Goal: Task Accomplishment & Management: Use online tool/utility

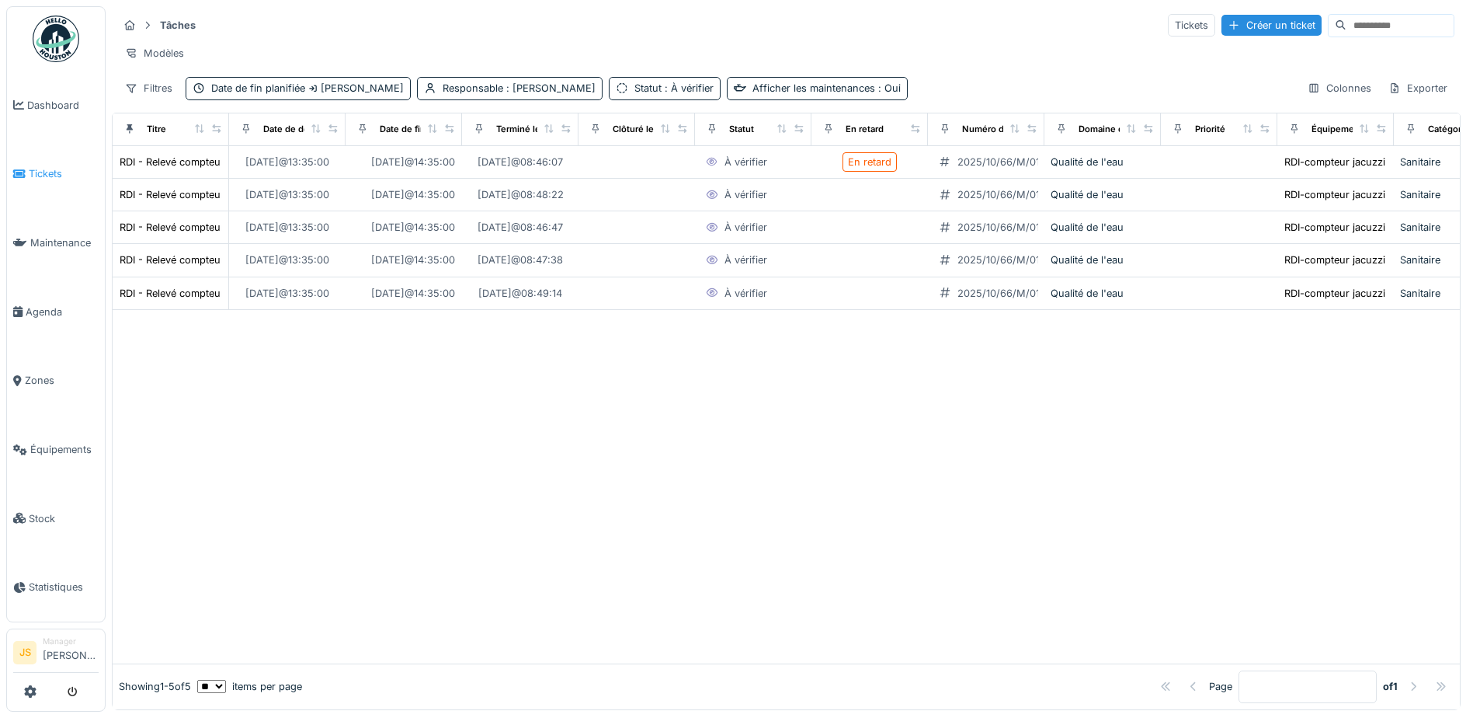
click at [50, 168] on span "Tickets" at bounding box center [64, 173] width 70 height 15
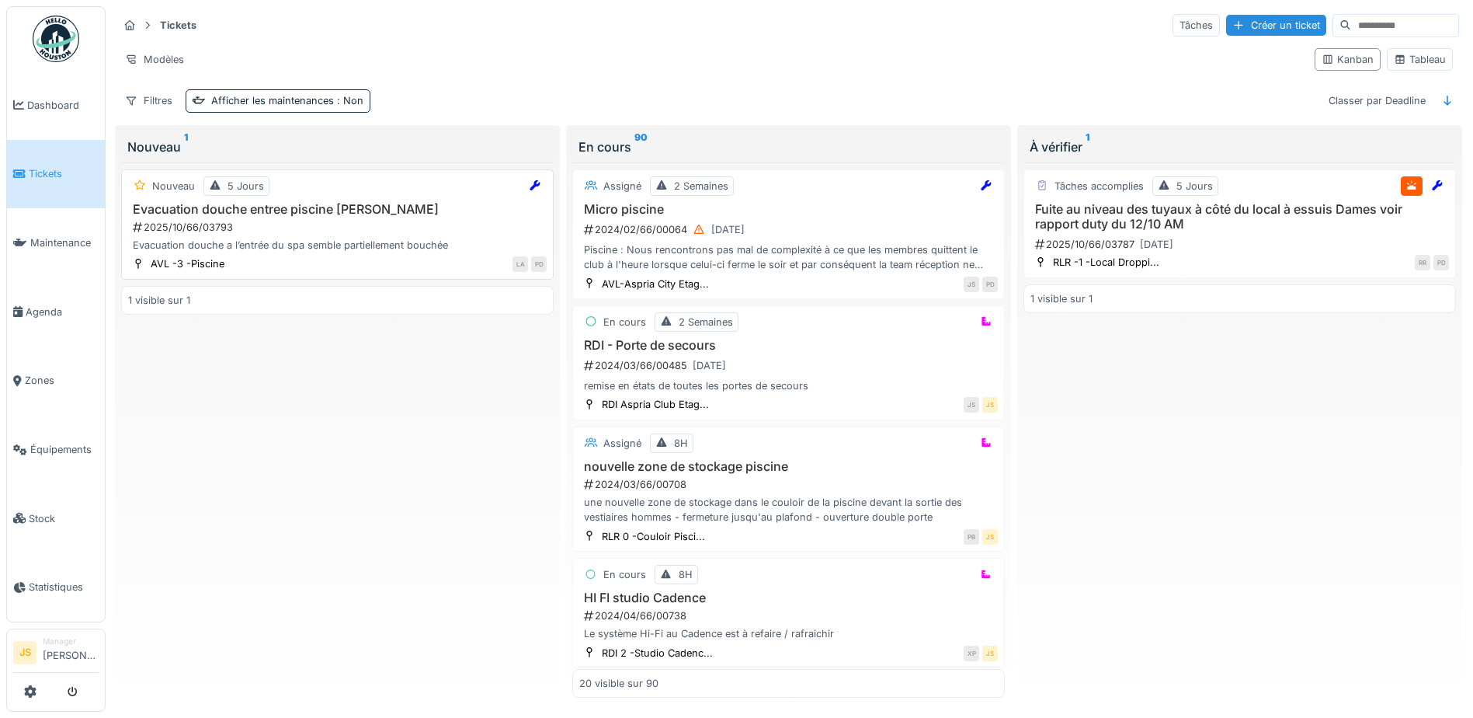
click at [174, 233] on div "2025/10/66/03793" at bounding box center [338, 227] width 415 height 15
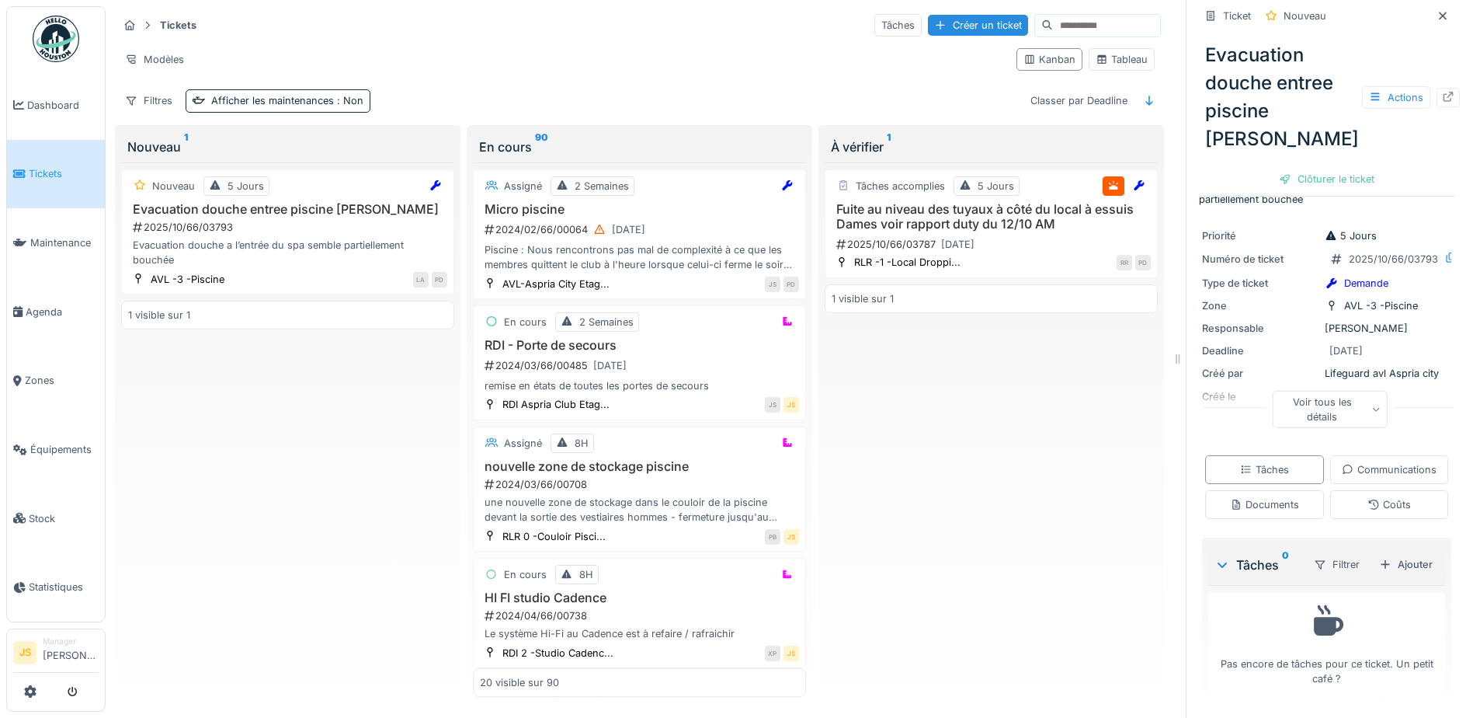
scroll to position [83, 0]
click at [1381, 568] on div "Ajouter" at bounding box center [1406, 564] width 66 height 21
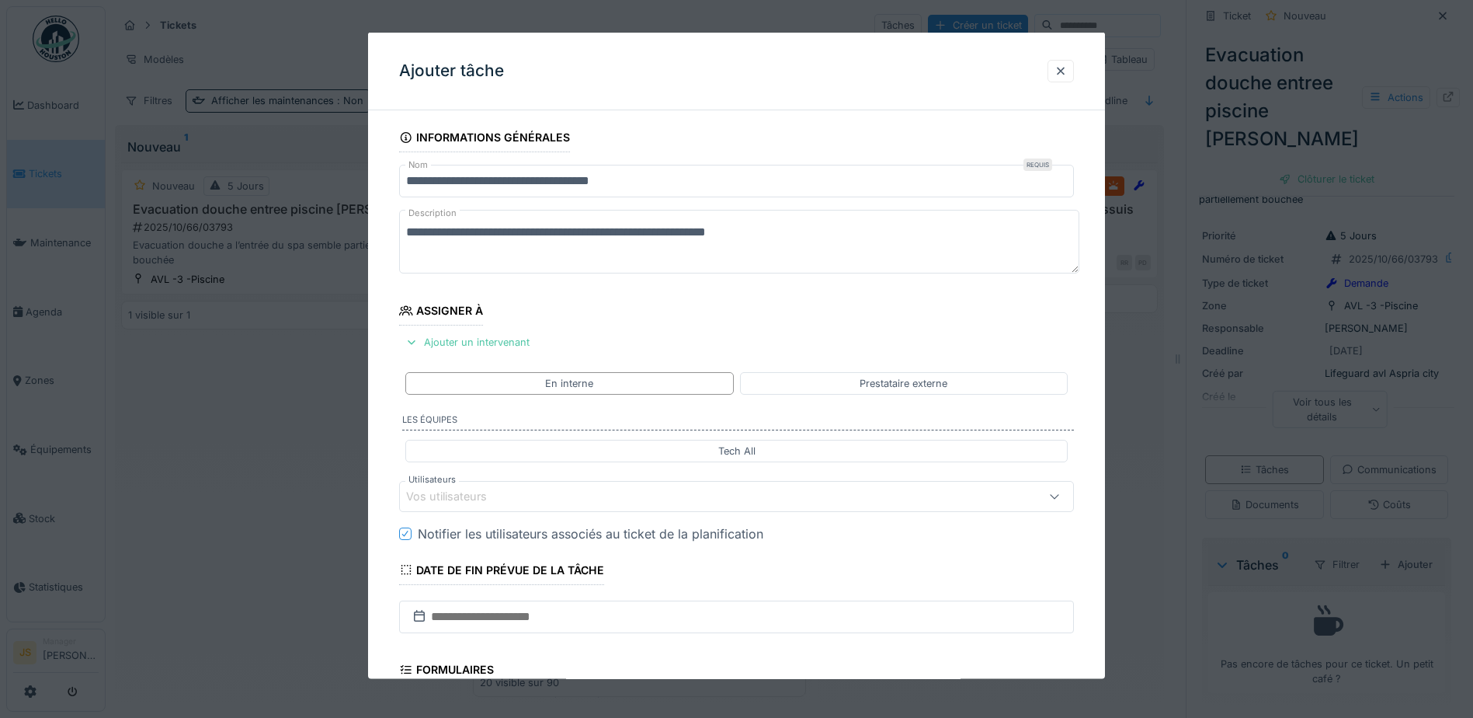
click at [451, 495] on div "Vos utilisateurs" at bounding box center [457, 496] width 103 height 17
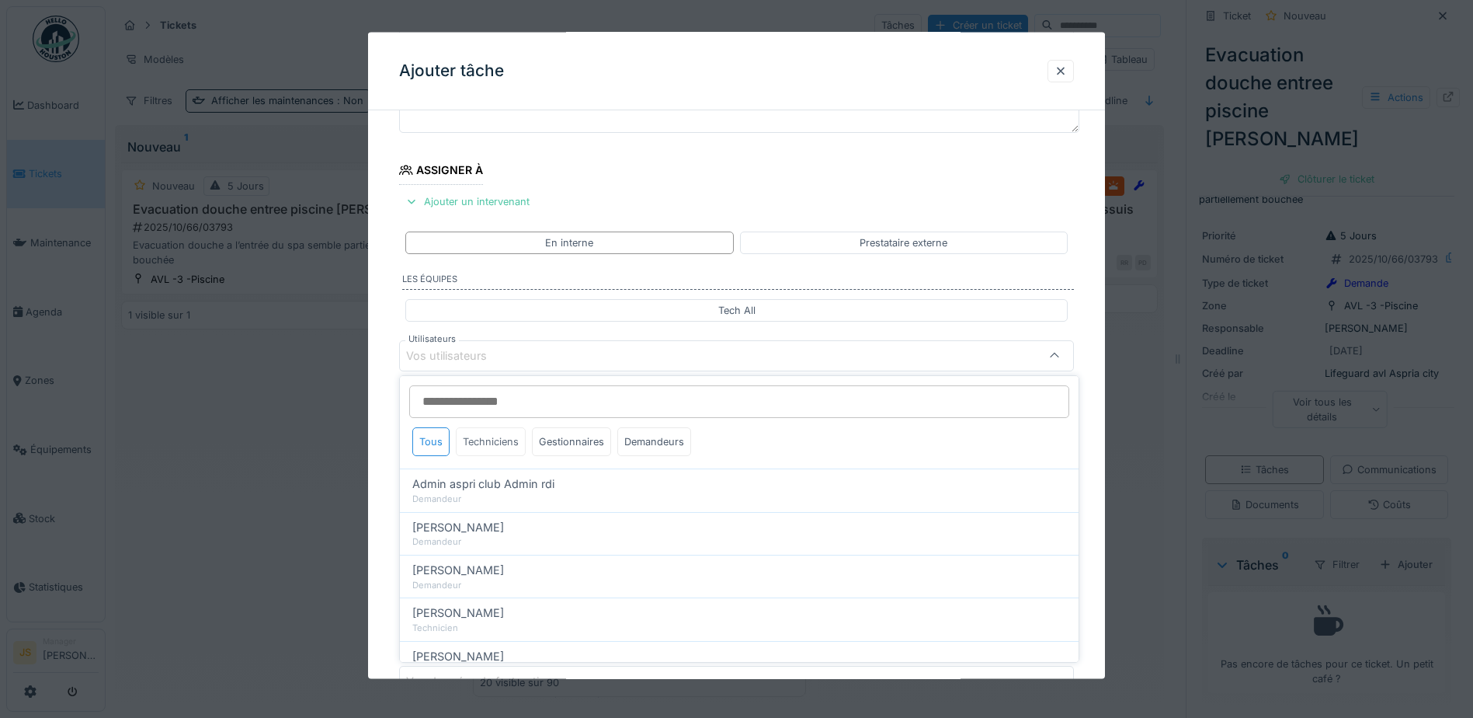
click at [507, 442] on div "Techniciens" at bounding box center [491, 441] width 70 height 29
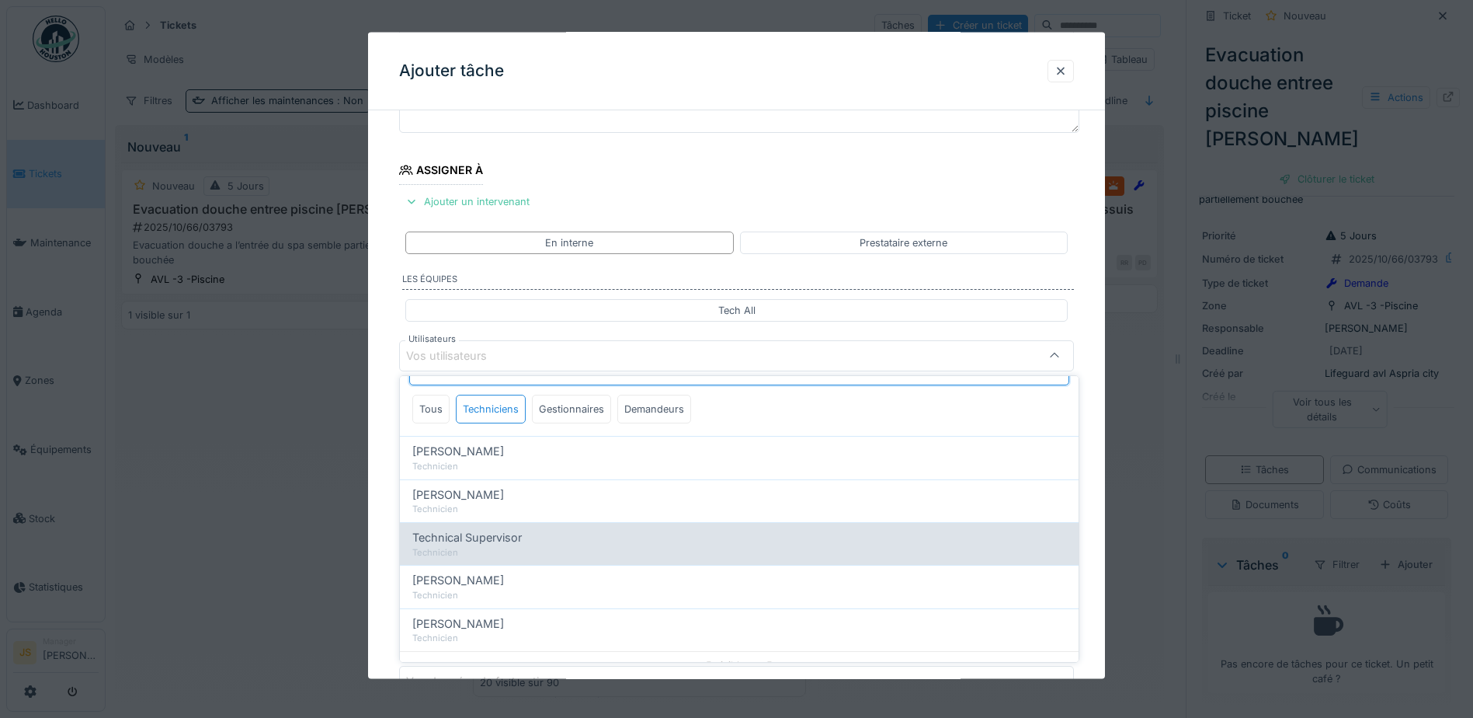
scroll to position [50, 0]
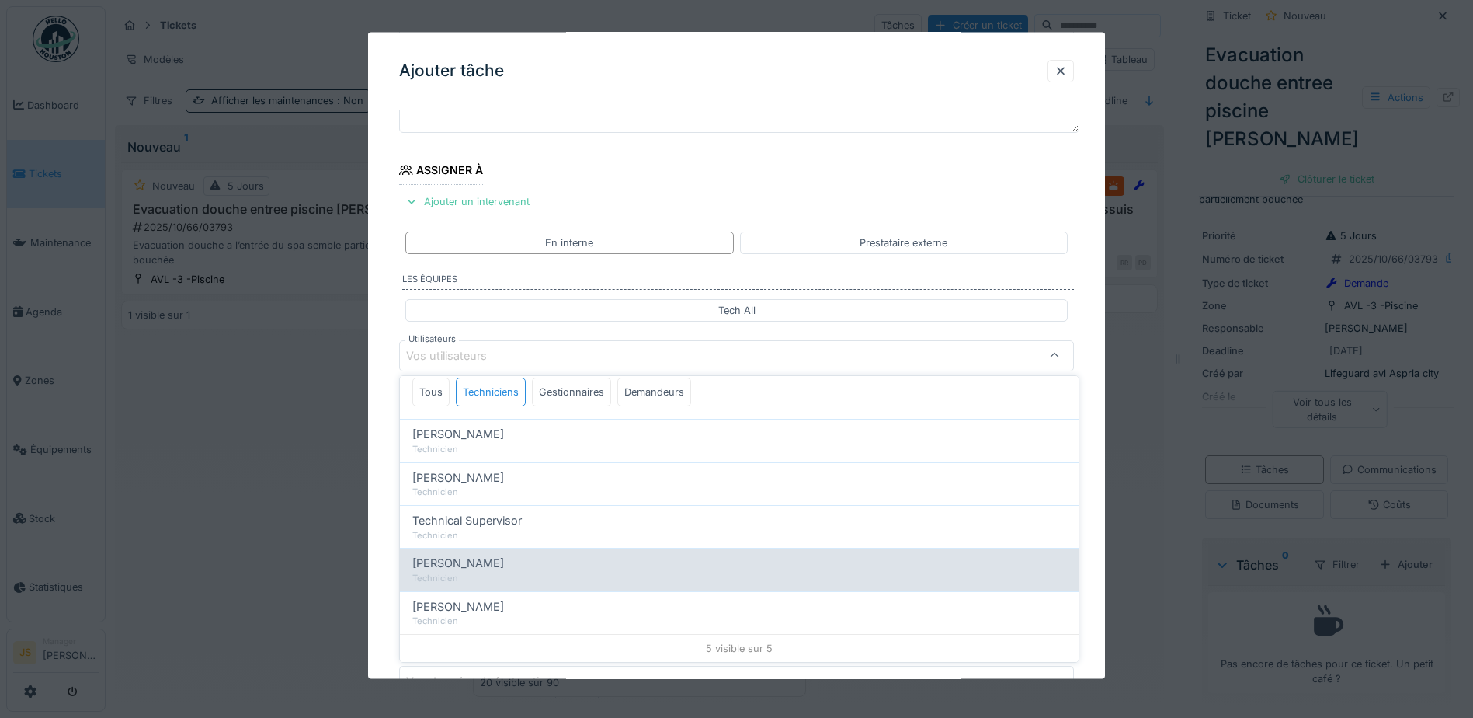
click at [504, 558] on span "[PERSON_NAME]" at bounding box center [458, 563] width 92 height 17
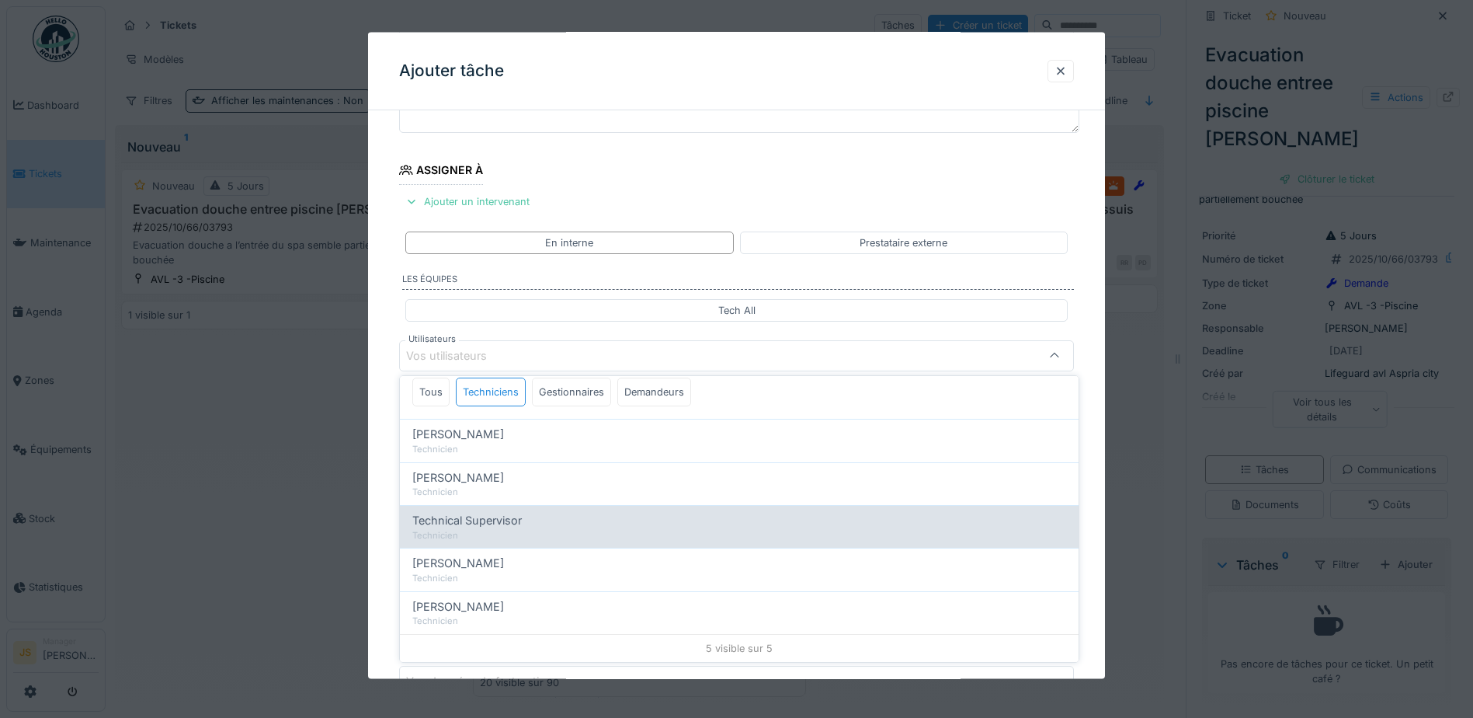
type input "****"
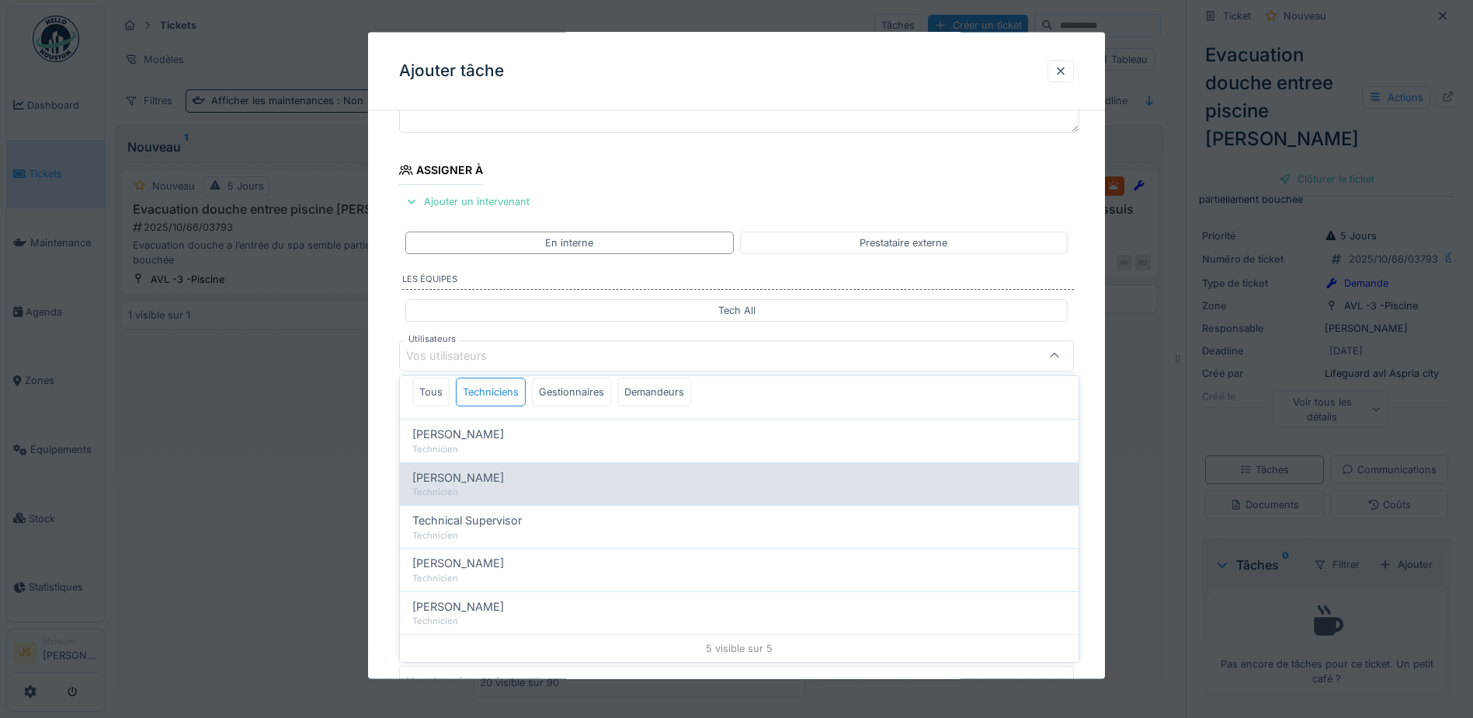
scroll to position [0, 0]
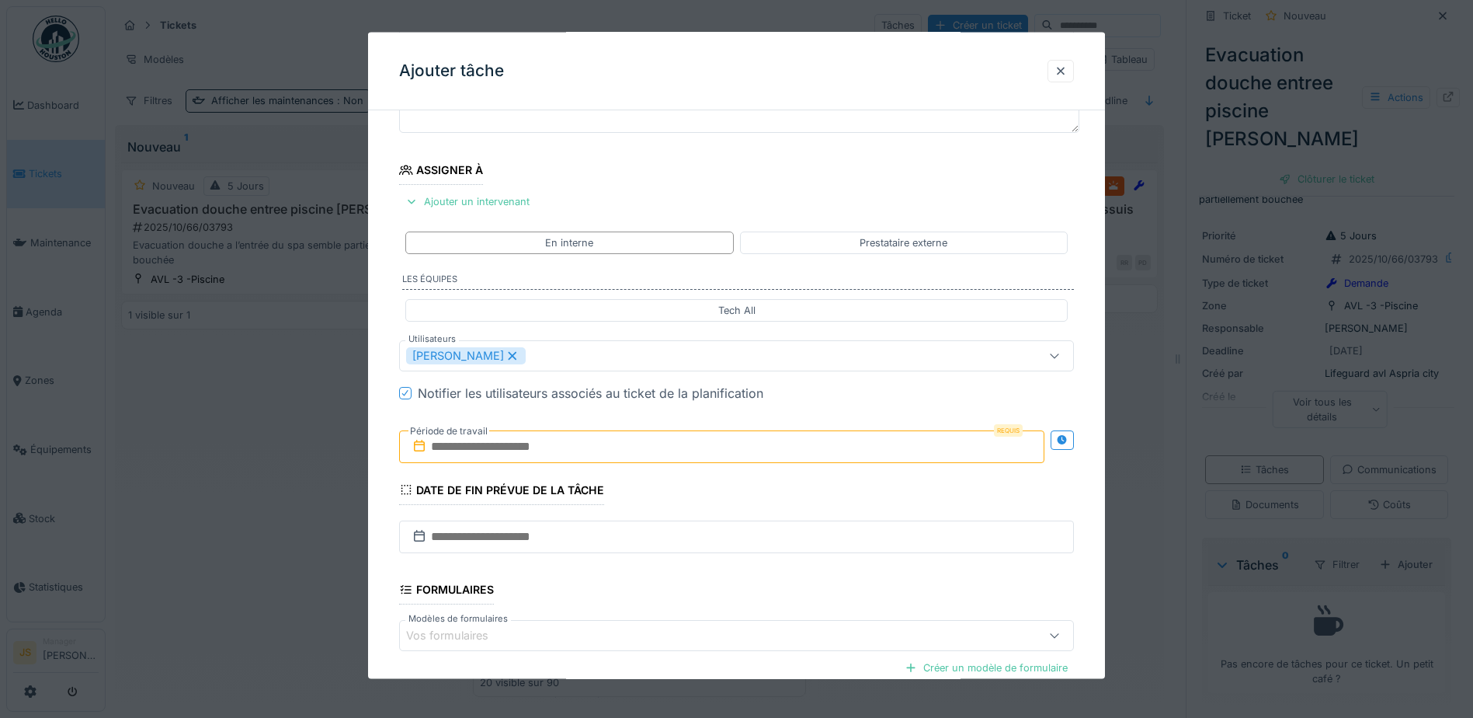
click at [383, 530] on div "**********" at bounding box center [736, 414] width 737 height 864
click at [460, 445] on input "text" at bounding box center [721, 445] width 645 height 33
click at [651, 600] on div "13" at bounding box center [648, 598] width 21 height 23
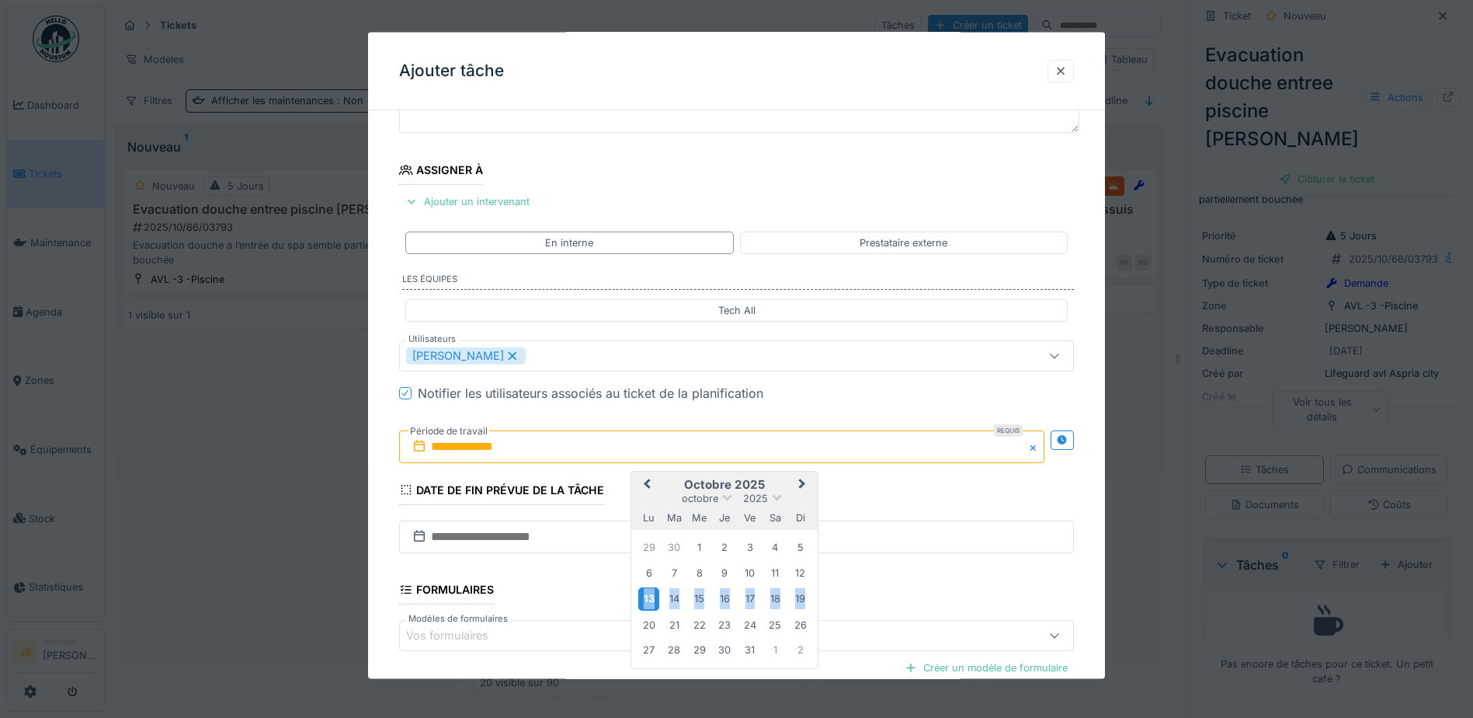
click at [651, 600] on div "13" at bounding box center [648, 598] width 21 height 23
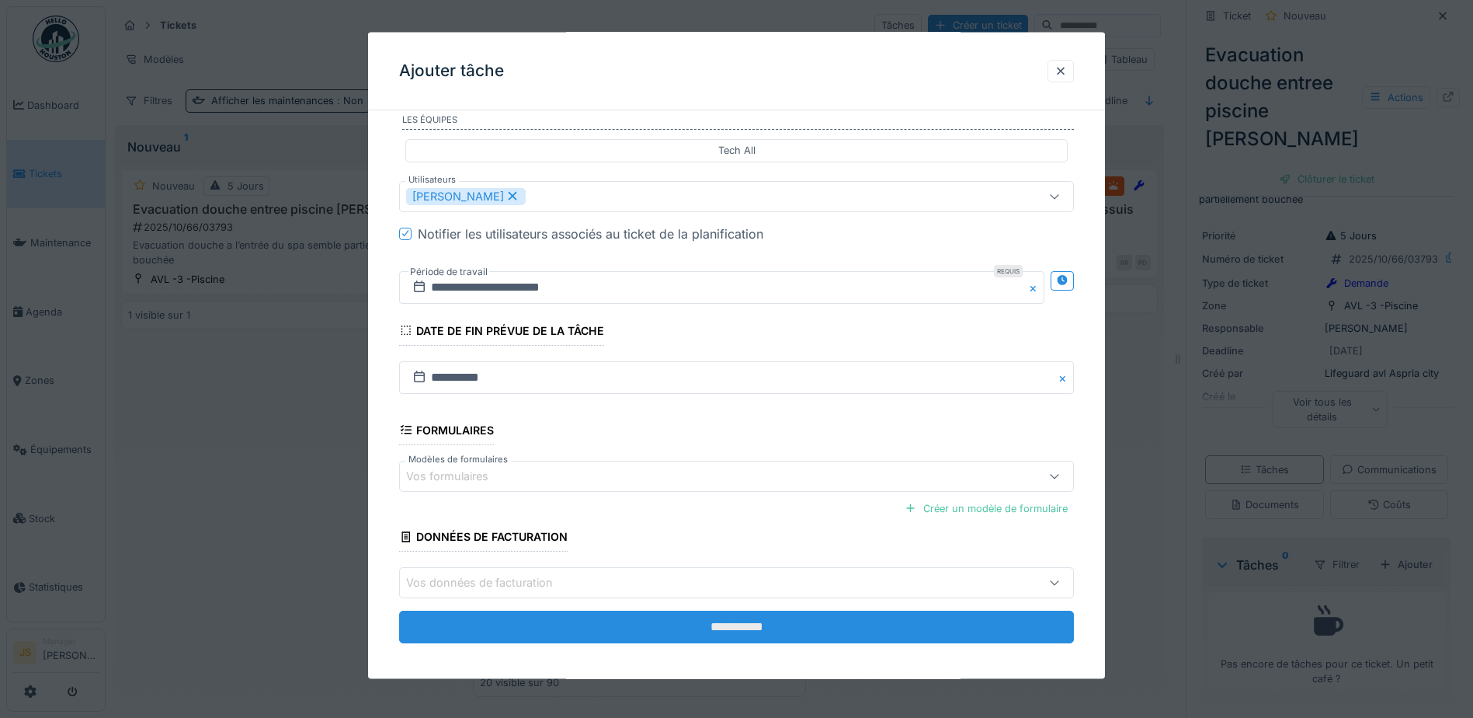
scroll to position [308, 0]
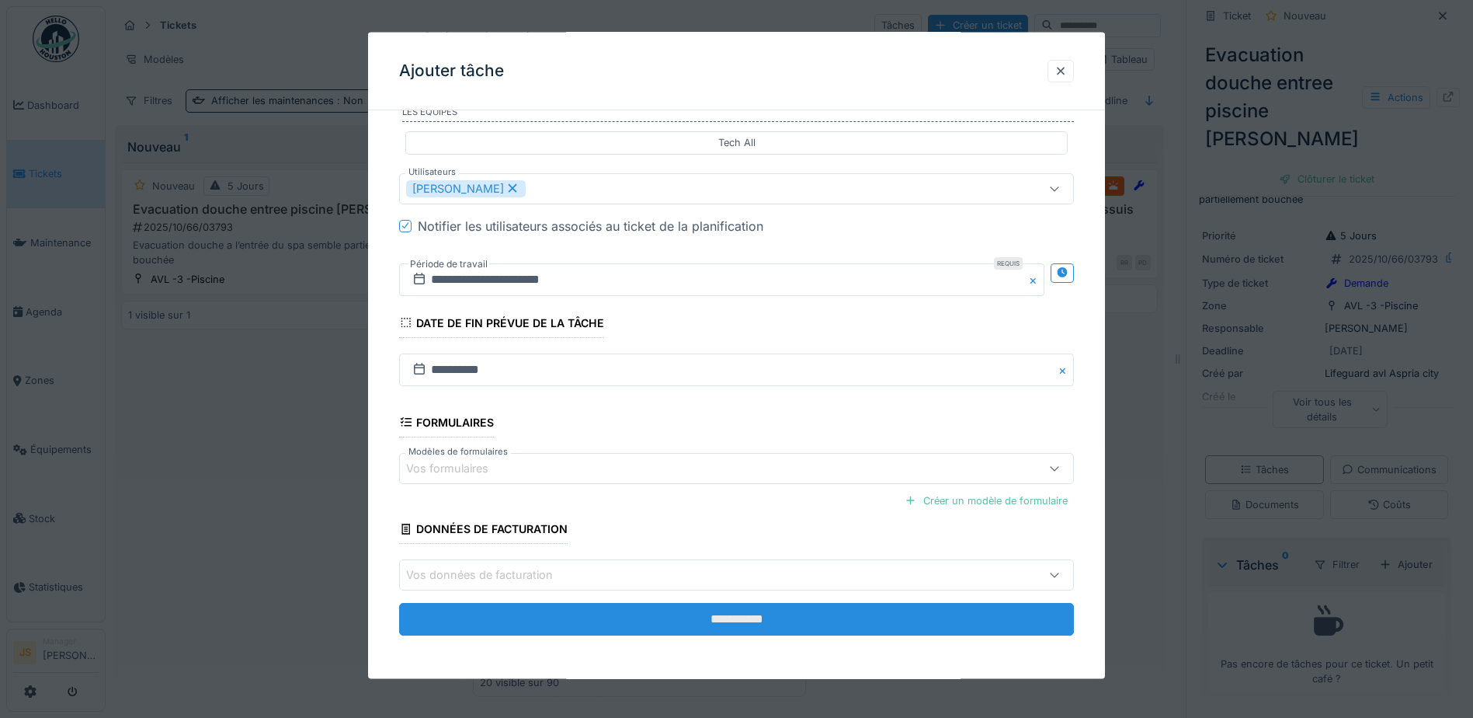
click at [742, 617] on input "**********" at bounding box center [736, 619] width 675 height 33
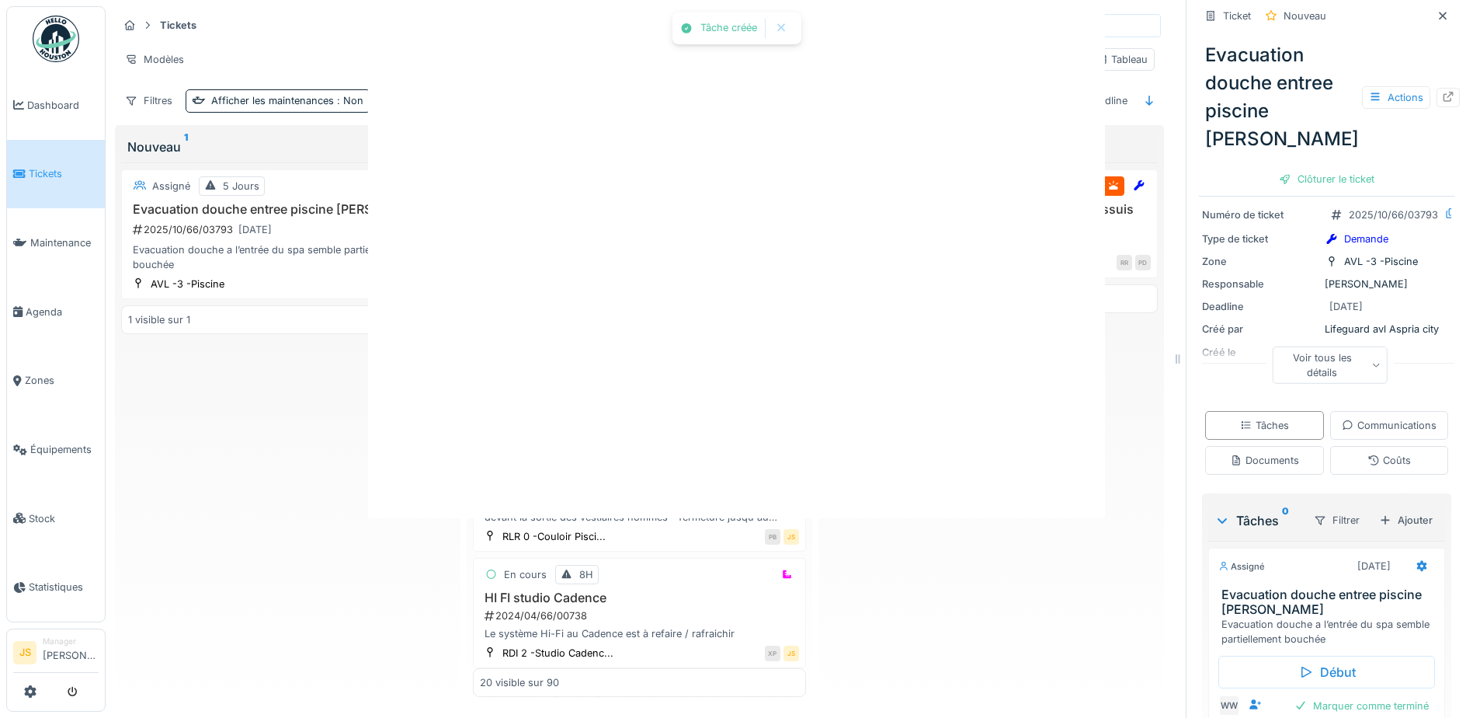
scroll to position [62, 0]
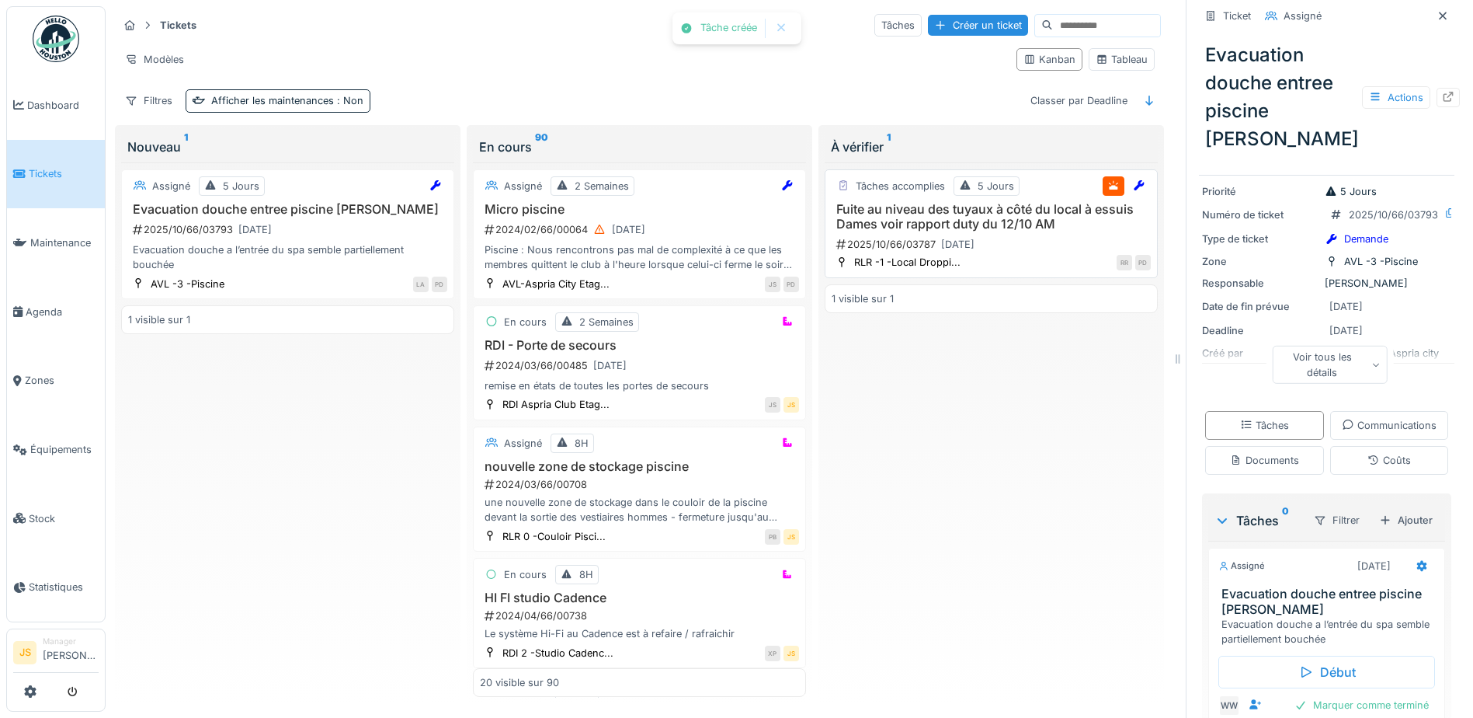
click at [958, 211] on h3 "Fuite au niveau des tuyaux à côté du local à essuis Dames voir rapport duty du …" at bounding box center [991, 217] width 319 height 30
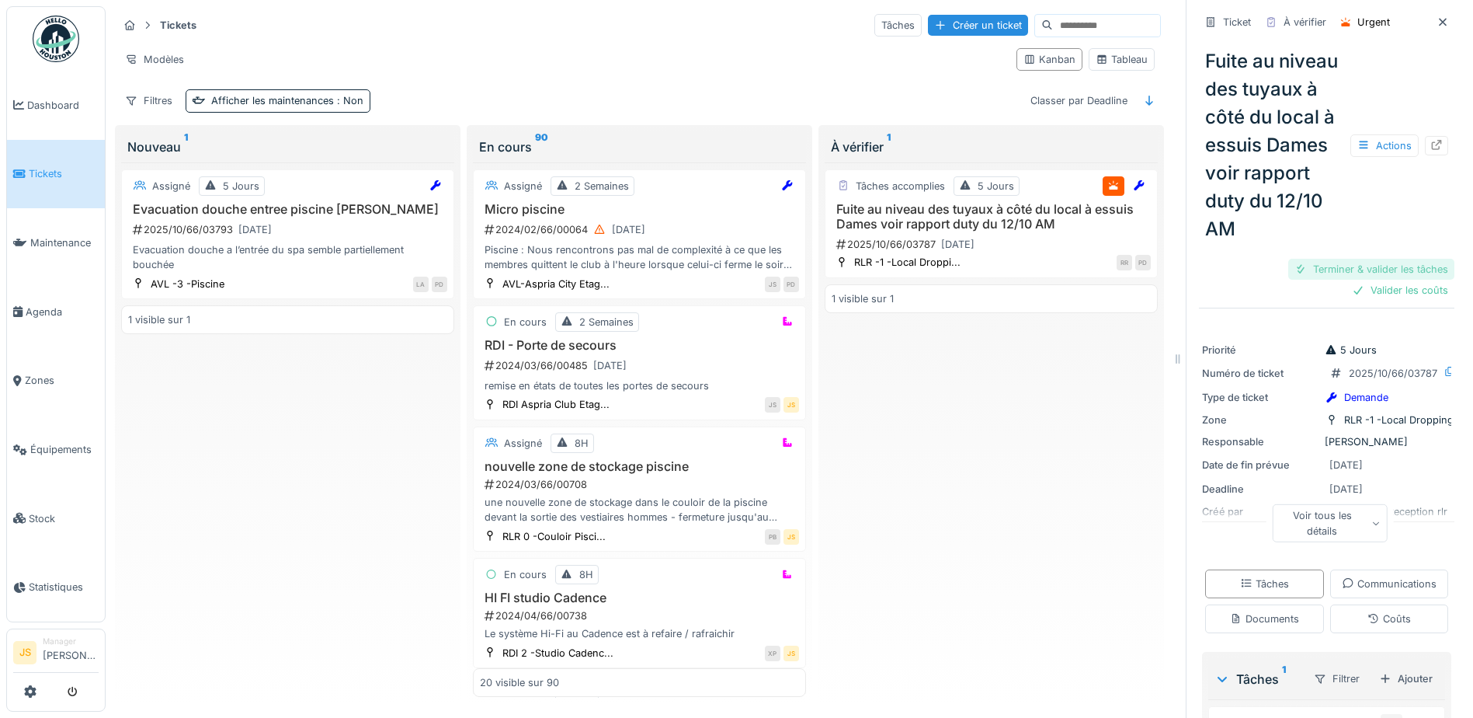
click at [1367, 280] on div "Terminer & valider les tâches" at bounding box center [1371, 269] width 166 height 21
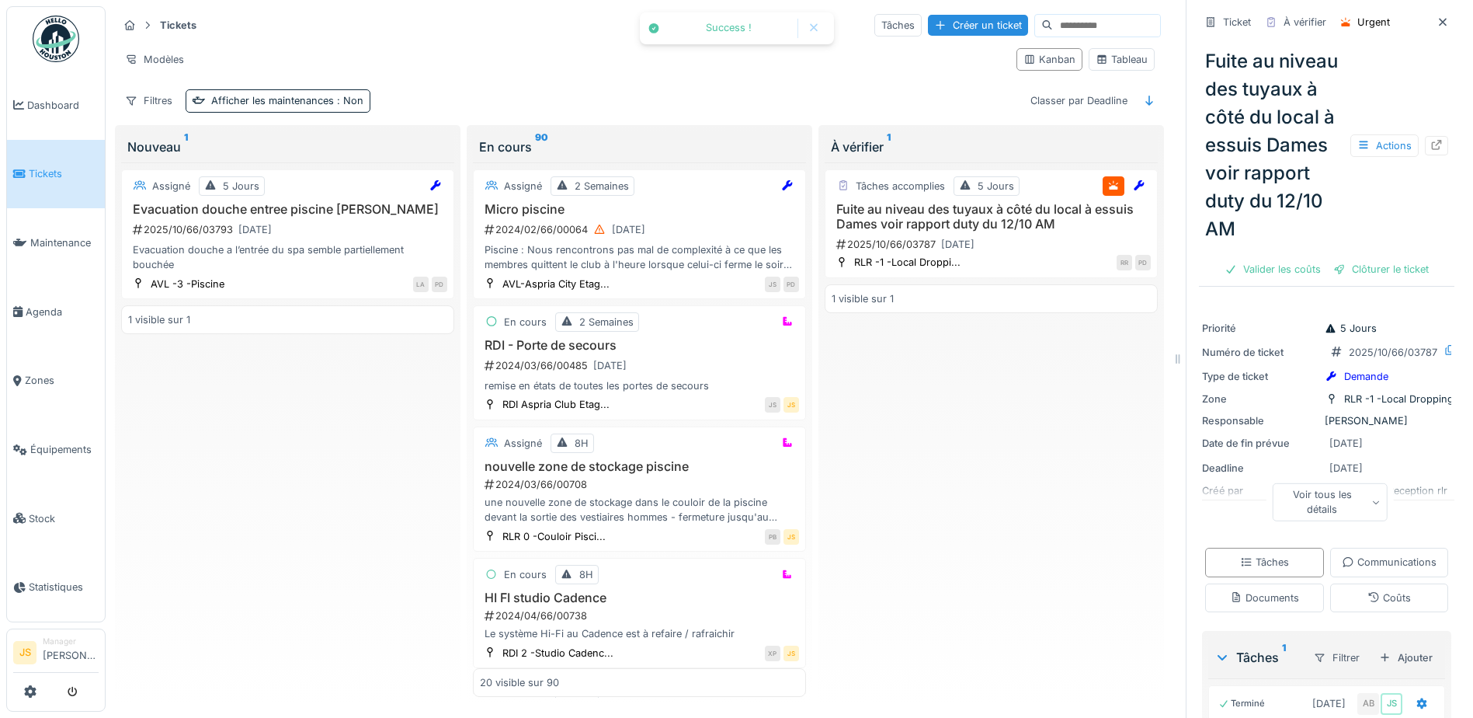
click at [1367, 280] on div "Clôturer le ticket" at bounding box center [1381, 269] width 108 height 21
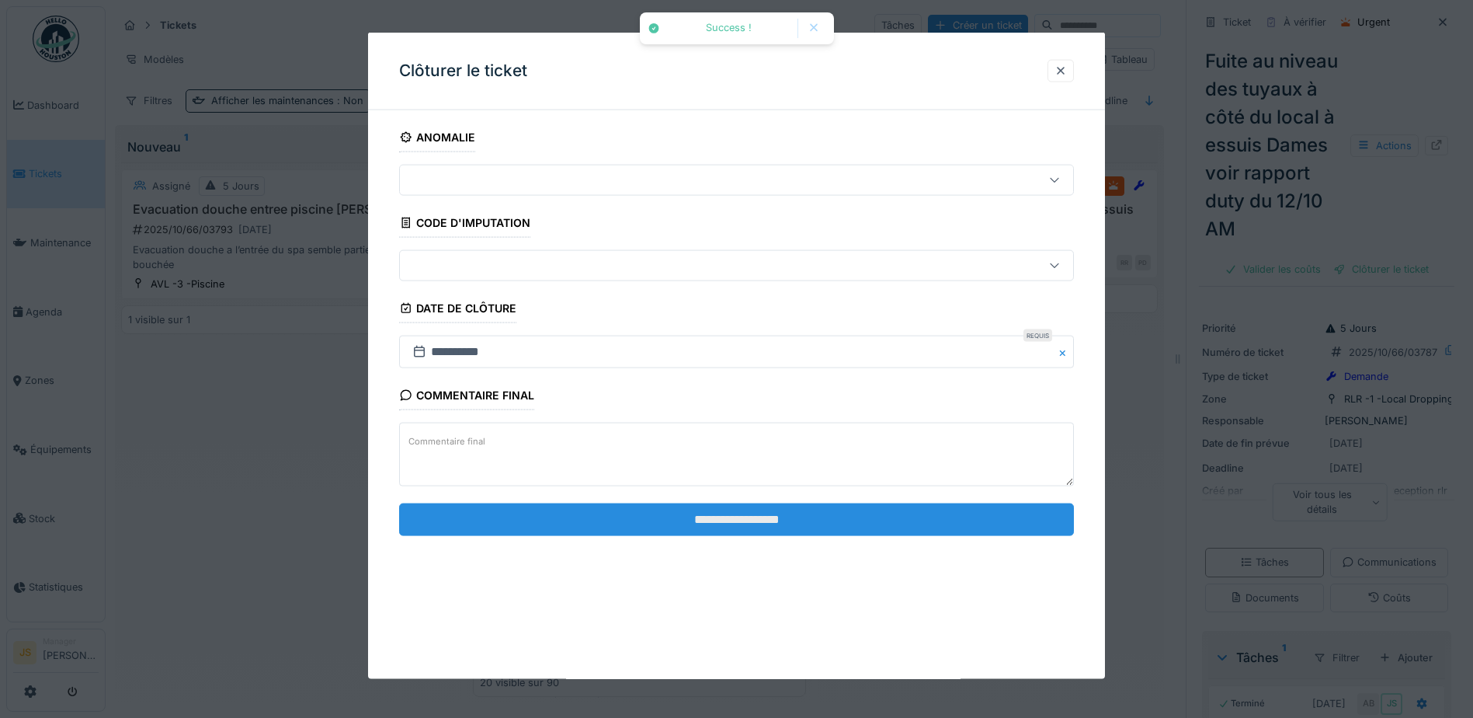
click at [667, 517] on input "**********" at bounding box center [736, 518] width 675 height 33
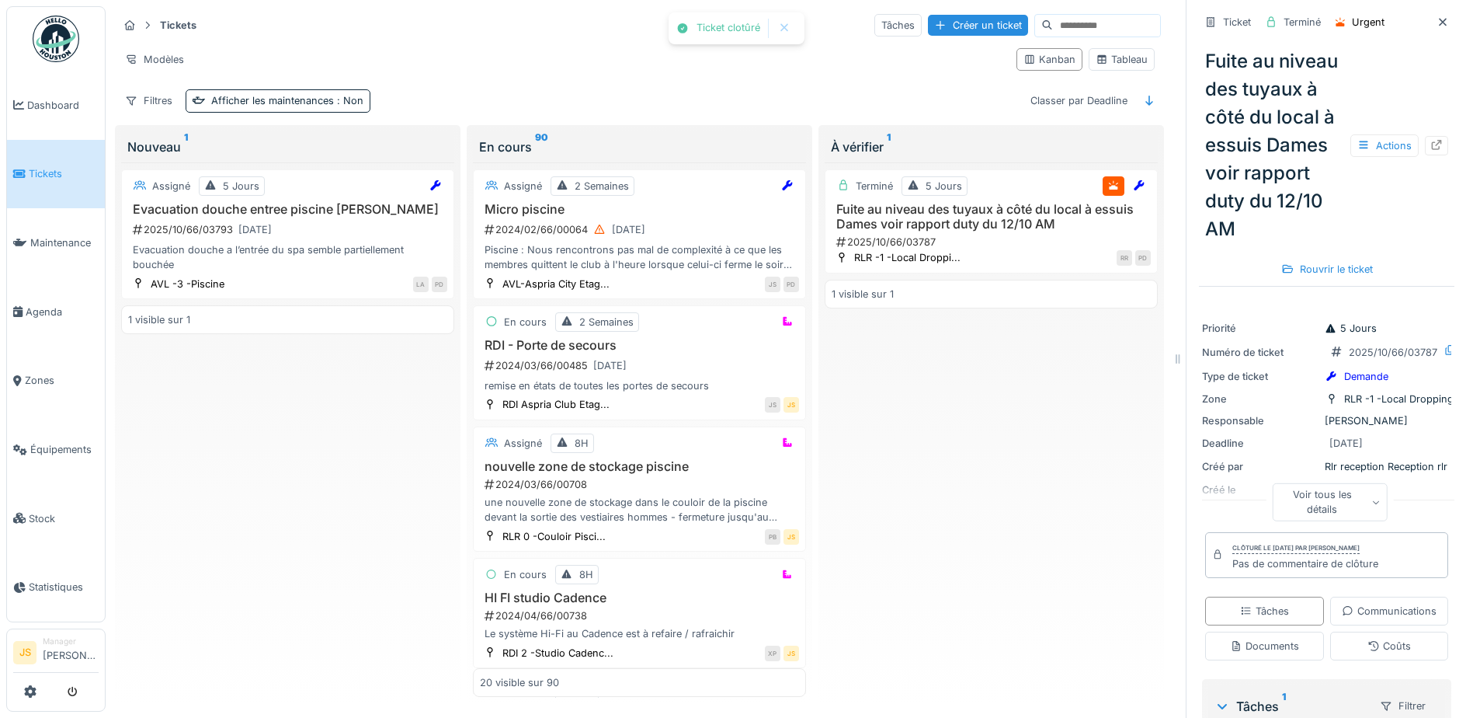
scroll to position [12, 0]
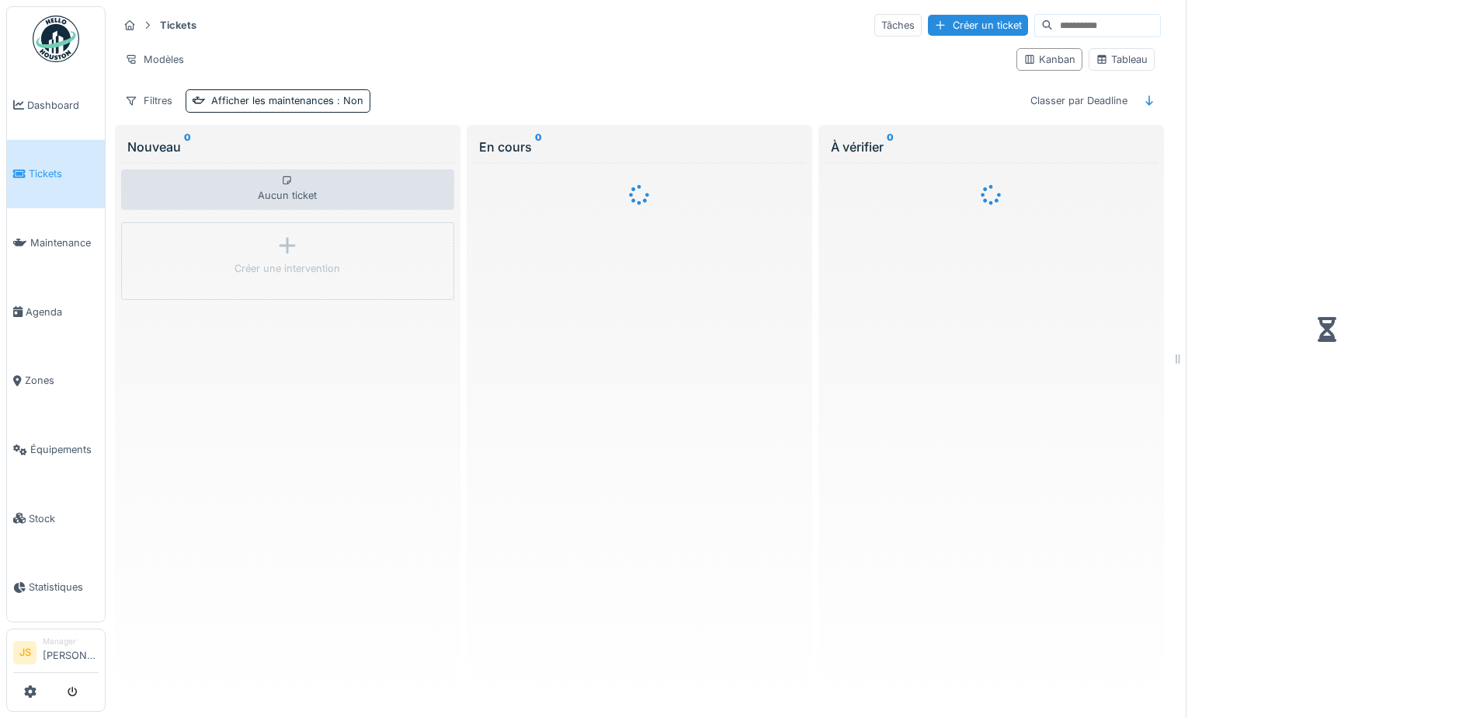
scroll to position [12, 0]
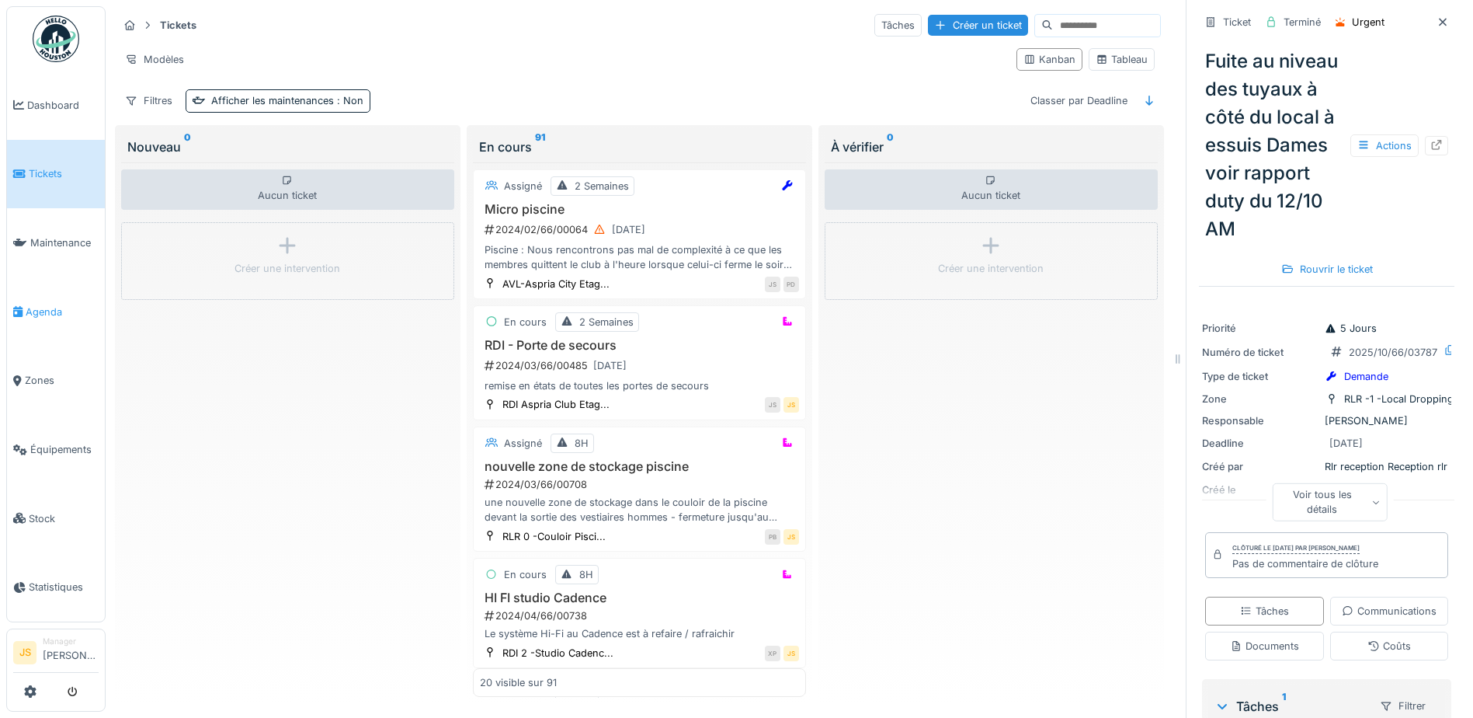
click at [40, 307] on span "Agenda" at bounding box center [62, 311] width 73 height 15
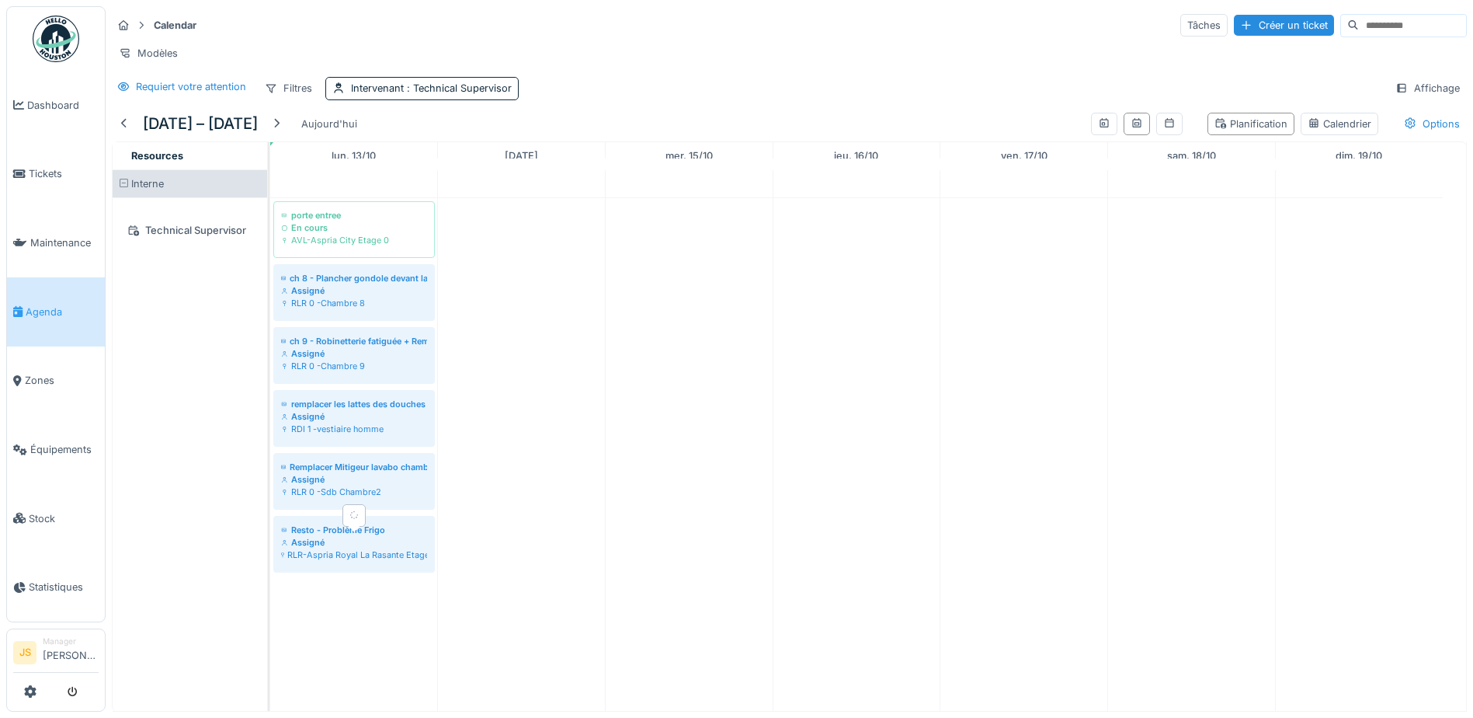
click at [360, 548] on div "Assigné" at bounding box center [354, 542] width 146 height 12
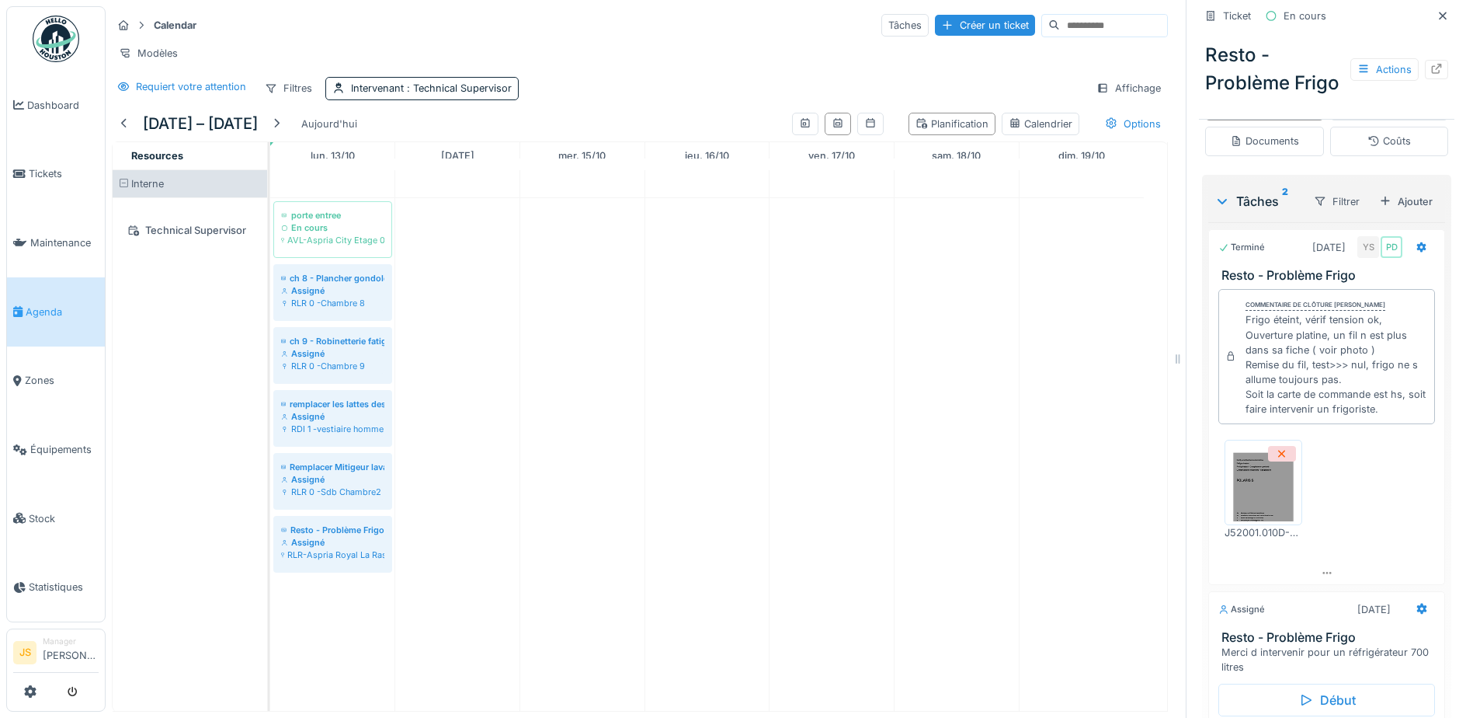
scroll to position [311, 0]
